Goal: Communication & Community: Connect with others

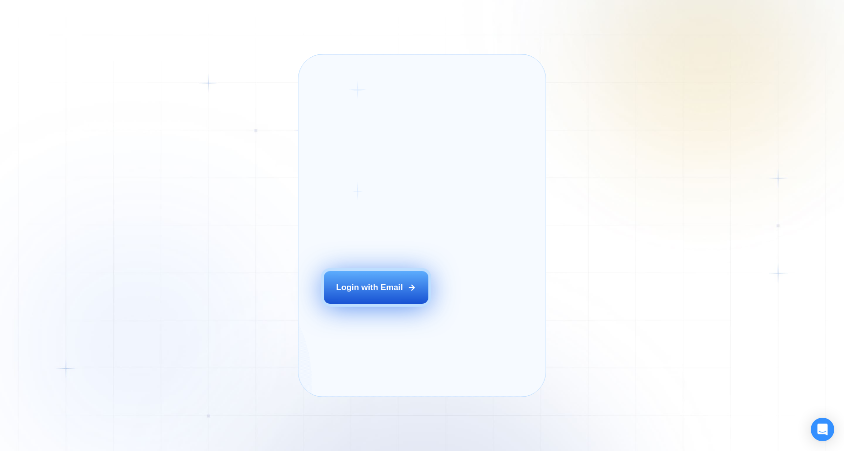
click at [388, 293] on div "Login with Email" at bounding box center [369, 287] width 67 height 12
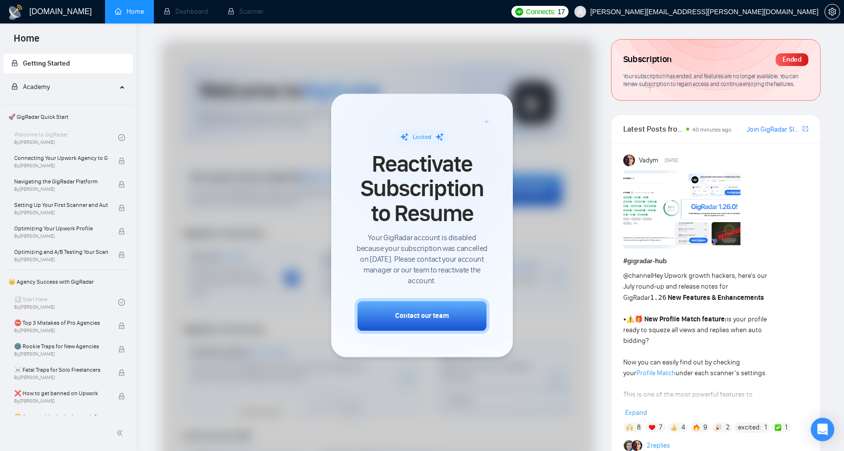
click at [549, 200] on div at bounding box center [378, 290] width 434 height 500
click at [798, 61] on div "Ended" at bounding box center [792, 59] width 33 height 13
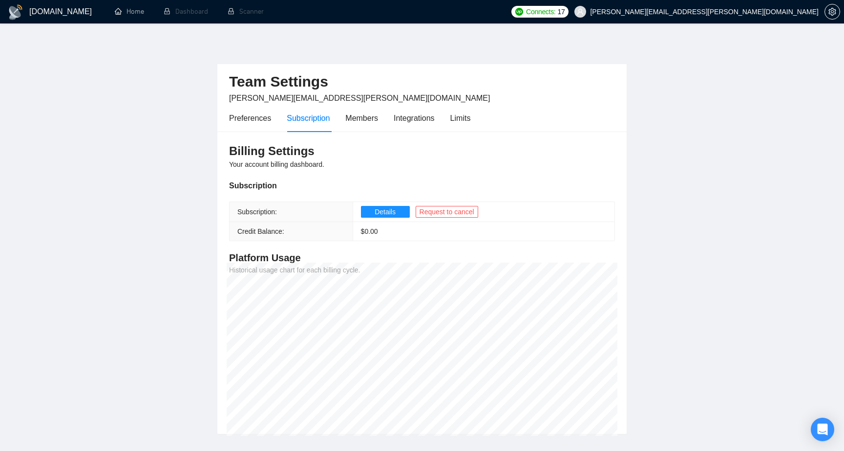
click at [162, 153] on main "Team Settings dorosh.oleksandr@gmail.com Preferences Subscription Members Integ…" at bounding box center [422, 236] width 813 height 395
click at [238, 119] on div "Preferences" at bounding box center [250, 118] width 42 height 12
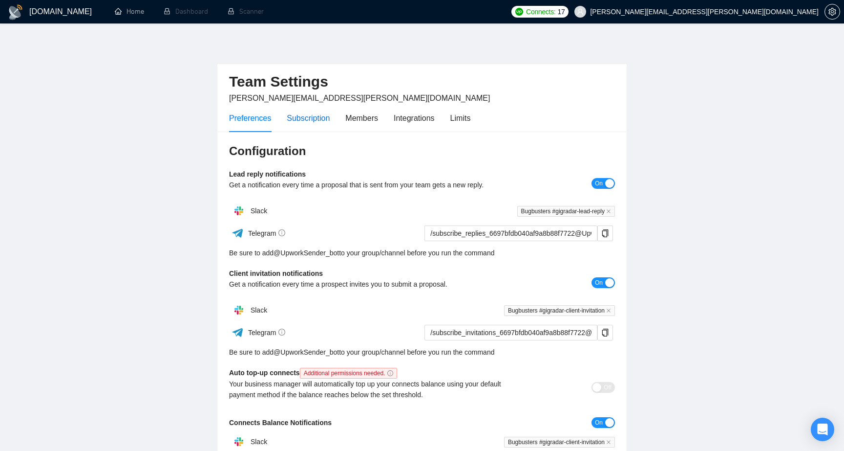
click at [304, 121] on div "Subscription" at bounding box center [308, 118] width 43 height 12
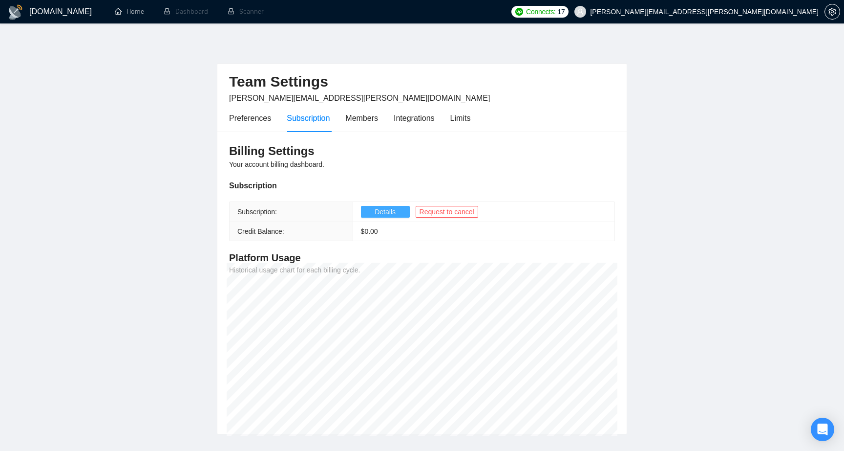
click at [389, 215] on span "Details" at bounding box center [385, 211] width 21 height 11
click at [372, 117] on div "Members" at bounding box center [362, 118] width 33 height 12
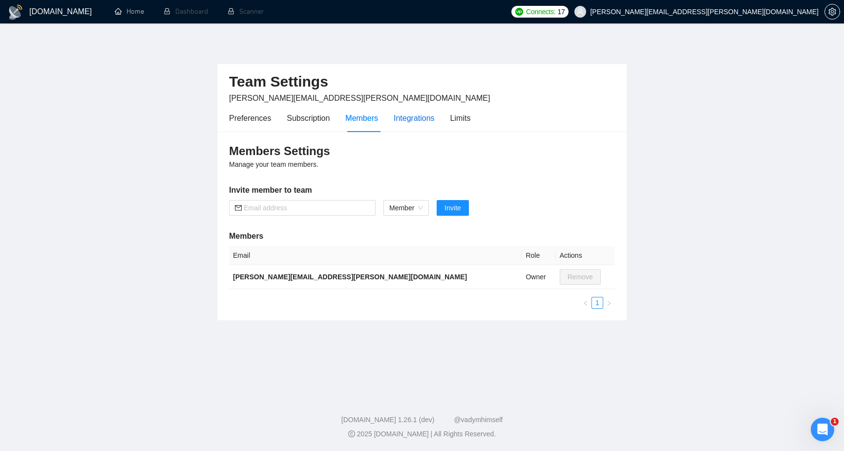
click at [411, 117] on div "Integrations" at bounding box center [414, 118] width 41 height 12
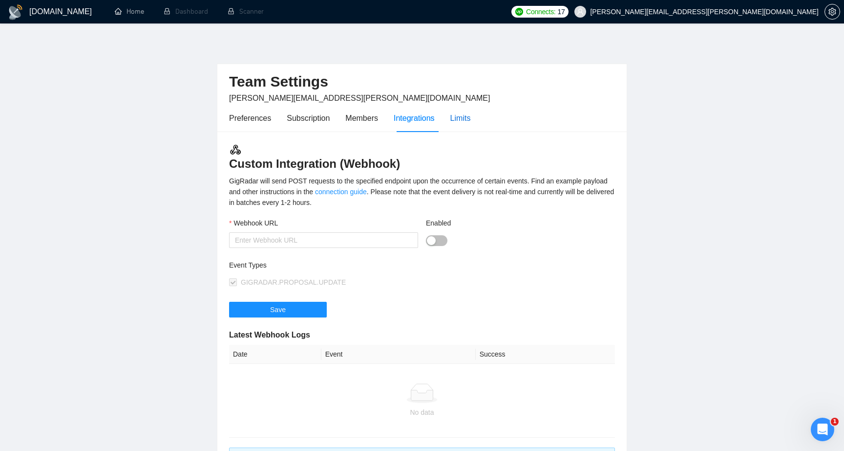
click at [465, 116] on div "Limits" at bounding box center [461, 118] width 21 height 12
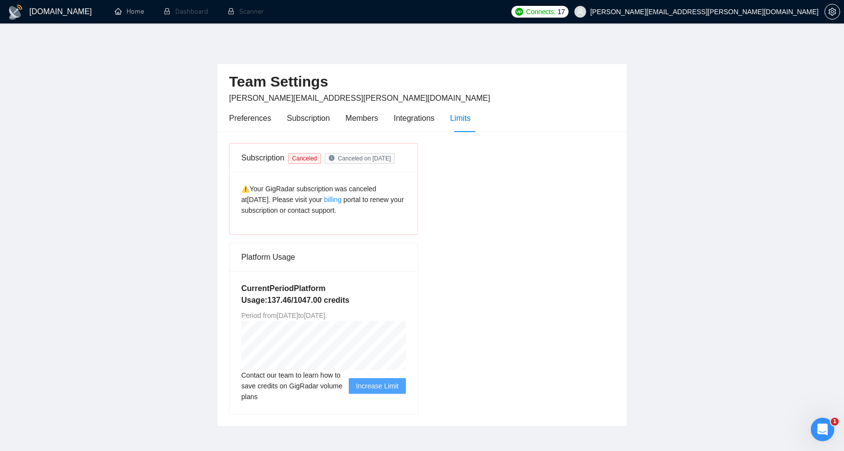
click at [456, 280] on div "Subscription Canceled Canceled on [DATE] ⚠️Your GigRadar subscription was cance…" at bounding box center [422, 278] width 394 height 271
click at [452, 209] on div "Subscription Canceled Canceled on [DATE] ⚠️Your GigRadar subscription was cance…" at bounding box center [422, 278] width 394 height 271
click at [466, 251] on div "Subscription Canceled Canceled on [DATE] ⚠️Your GigRadar subscription was cance…" at bounding box center [422, 278] width 394 height 271
click at [475, 287] on div "Subscription Canceled Canceled on [DATE] ⚠️Your GigRadar subscription was cance…" at bounding box center [422, 278] width 394 height 271
click at [127, 8] on link "Home" at bounding box center [129, 11] width 29 height 8
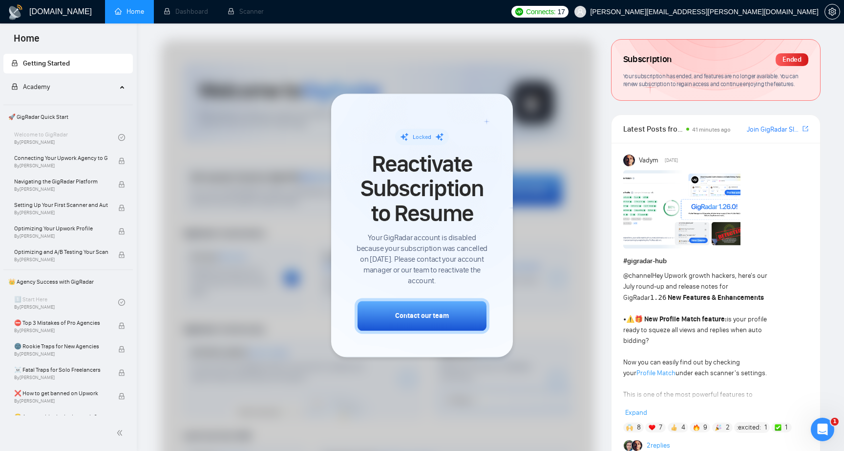
click at [53, 87] on span "Academy" at bounding box center [64, 87] width 106 height 20
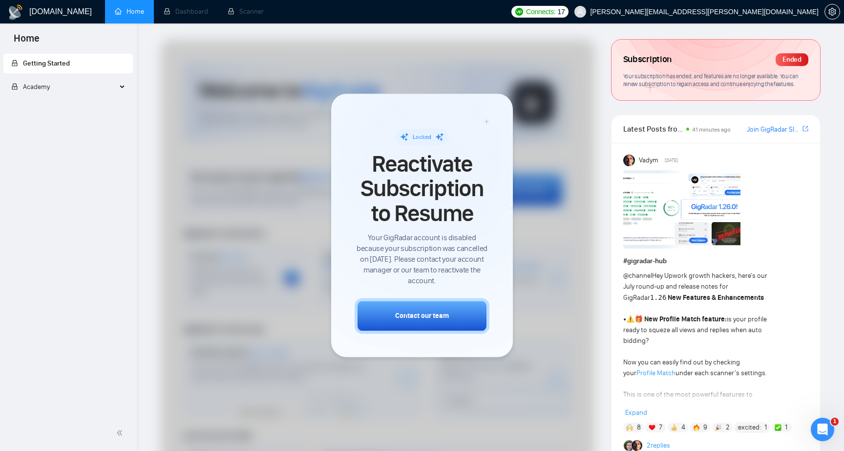
click at [52, 88] on span "Academy" at bounding box center [64, 87] width 106 height 20
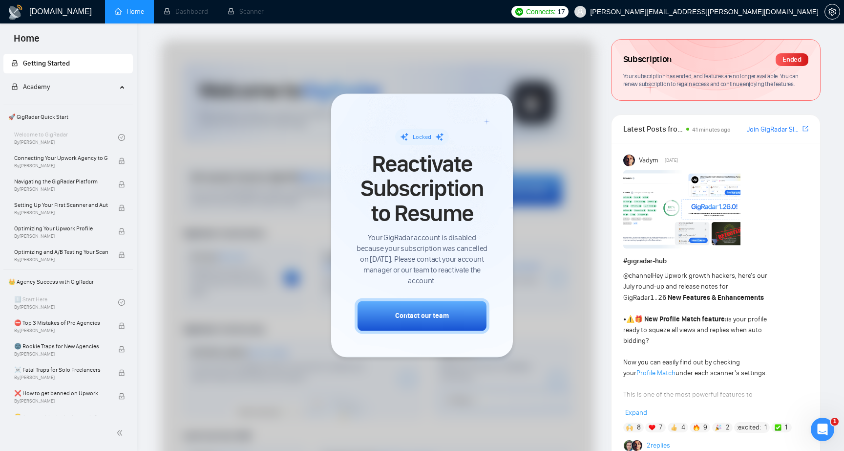
click at [124, 87] on div "Academy" at bounding box center [68, 87] width 130 height 20
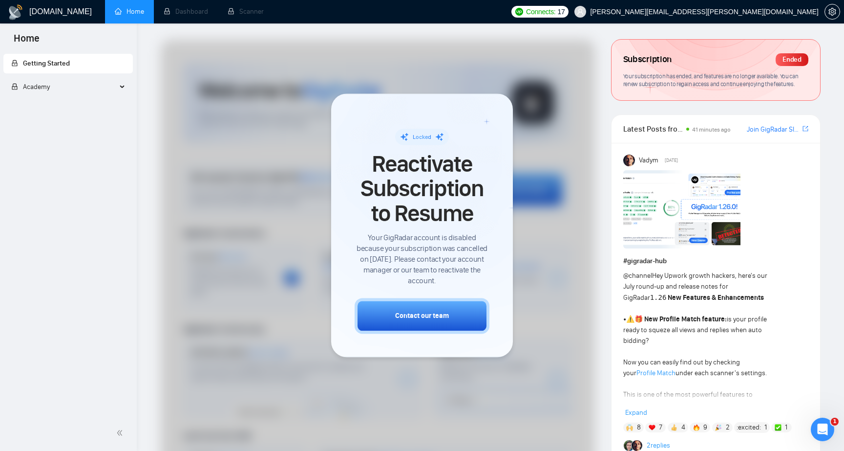
click at [95, 62] on span "Getting Started" at bounding box center [68, 64] width 114 height 20
click at [636, 411] on span "Expand" at bounding box center [637, 412] width 22 height 8
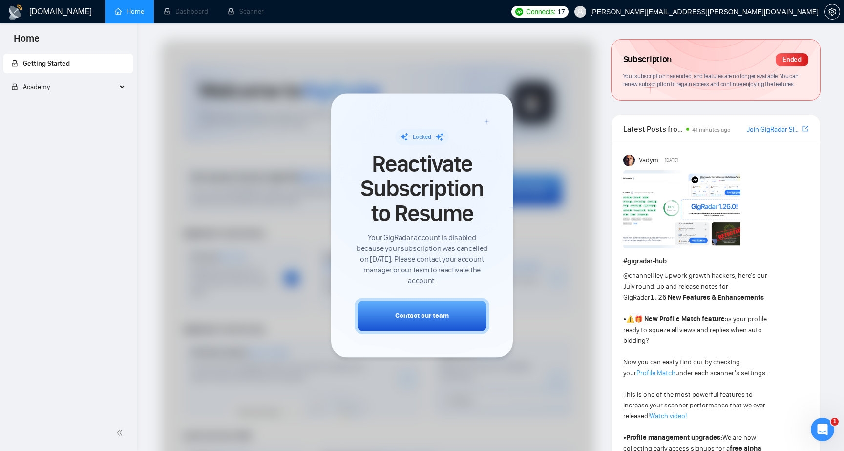
click at [778, 132] on link "Join GigRadar Slack Community" at bounding box center [774, 129] width 54 height 11
